Goal: Check status

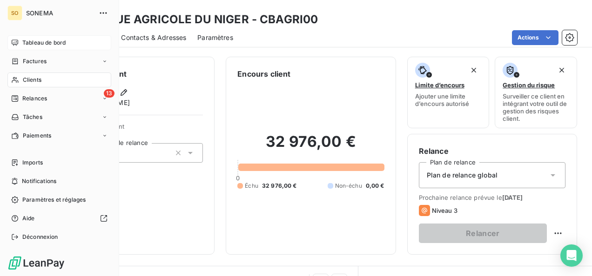
scroll to position [186, 0]
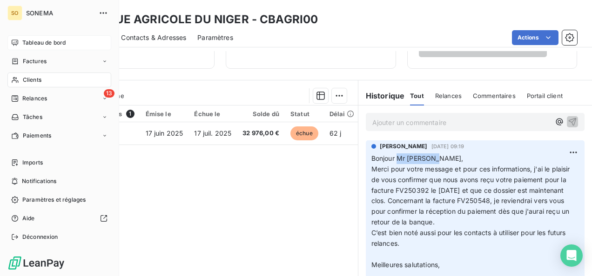
click at [20, 47] on div "Tableau de bord" at bounding box center [59, 42] width 104 height 15
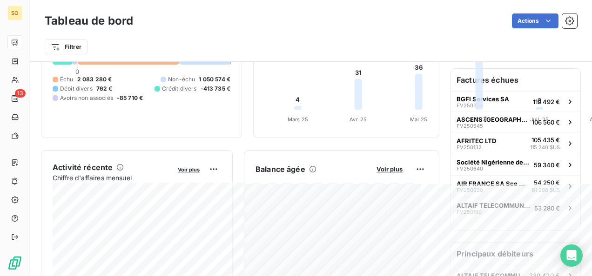
scroll to position [93, 0]
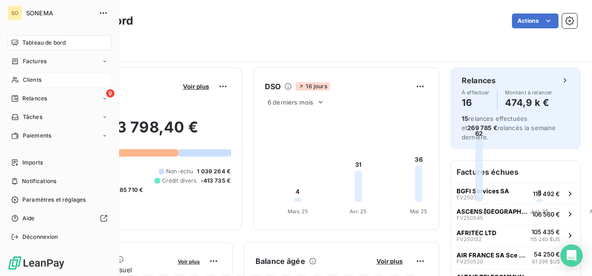
scroll to position [93, 0]
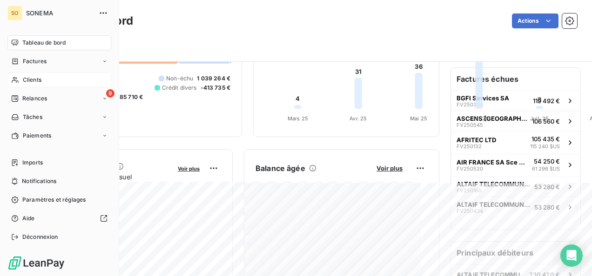
click at [36, 85] on div "Clients" at bounding box center [59, 80] width 104 height 15
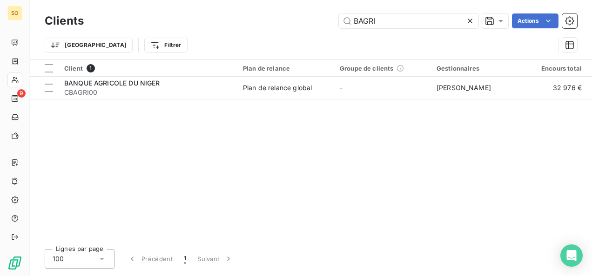
drag, startPoint x: 365, startPoint y: 21, endPoint x: 328, endPoint y: 22, distance: 36.8
click at [328, 22] on div "BAGRI Actions" at bounding box center [336, 20] width 482 height 15
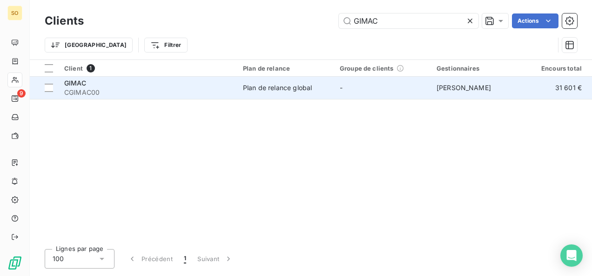
type input "GIMAC"
click at [75, 93] on span "CGIMAC00" at bounding box center [148, 92] width 168 height 9
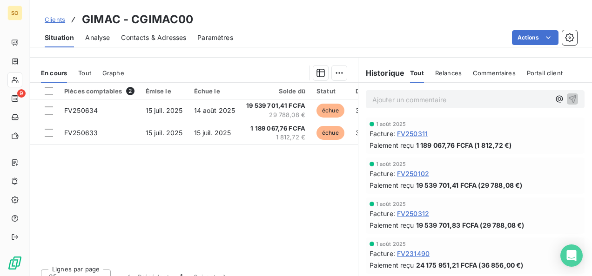
scroll to position [222, 0]
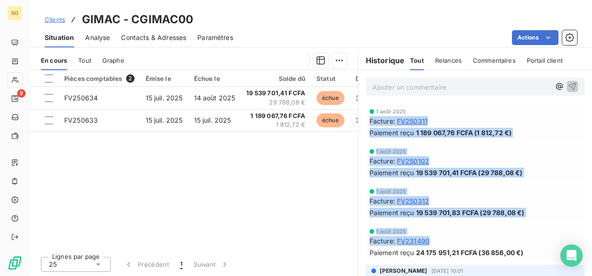
drag, startPoint x: 366, startPoint y: 119, endPoint x: 442, endPoint y: 235, distance: 139.1
drag, startPoint x: 442, startPoint y: 235, endPoint x: 401, endPoint y: 197, distance: 56.0
copy div "Facture : FV250311 Paiement reçu 1 189 067,76 FCFA (1 812,72 €) 1 août 2025 Fac…"
